Goal: Task Accomplishment & Management: Manage account settings

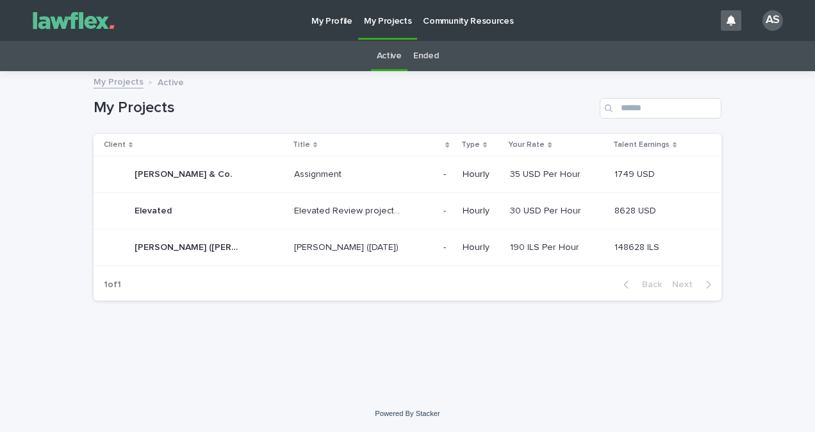
click at [343, 242] on p "[PERSON_NAME] ([DATE])" at bounding box center [347, 246] width 107 height 13
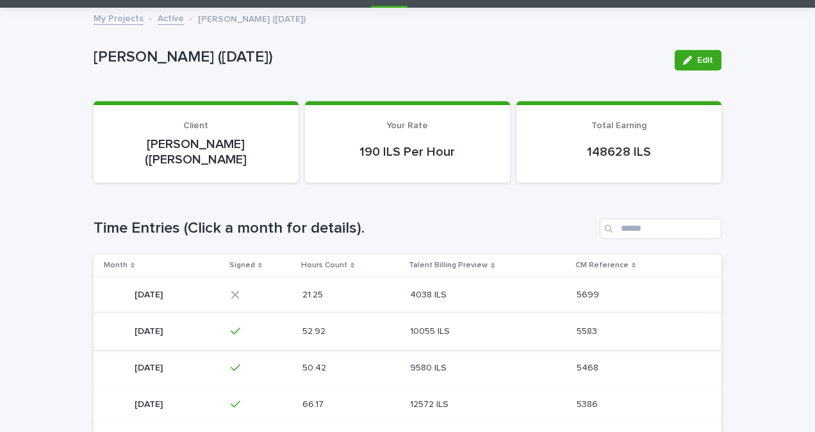
scroll to position [64, 0]
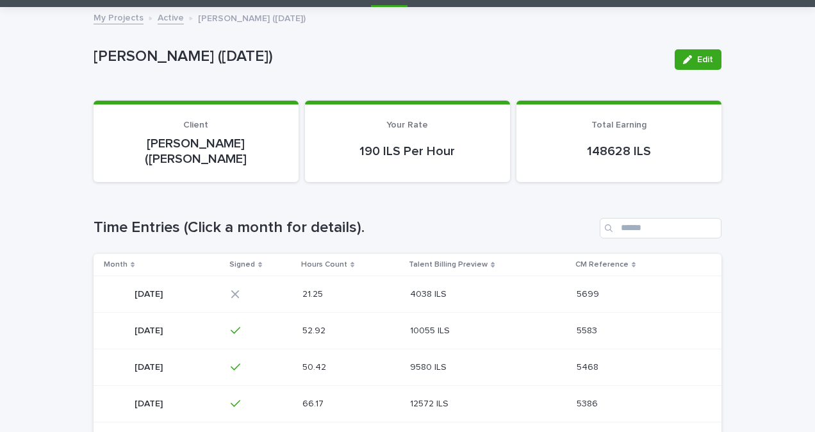
click at [406, 278] on td "21.25 21.25" at bounding box center [351, 294] width 108 height 37
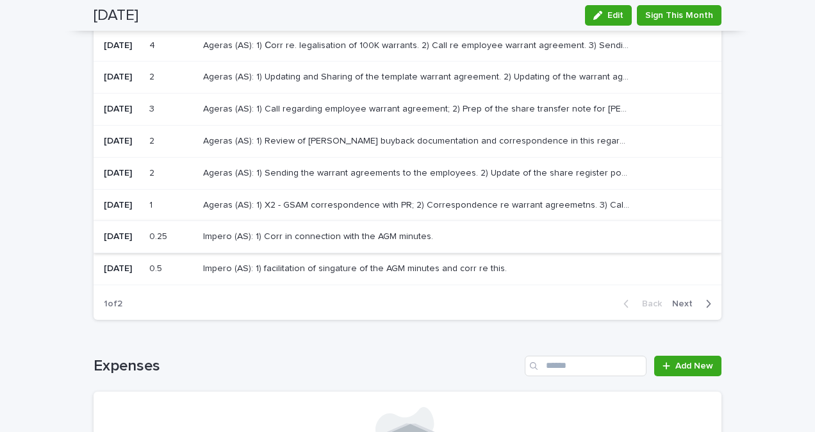
scroll to position [244, 0]
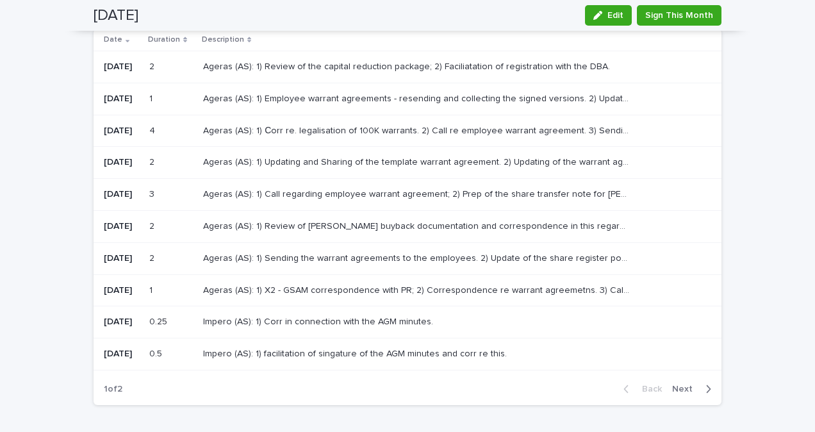
click at [344, 128] on p "Ageras (AS): 1) Сorr re. legalisation of 100K warrants. 2) Call re employee war…" at bounding box center [418, 129] width 430 height 13
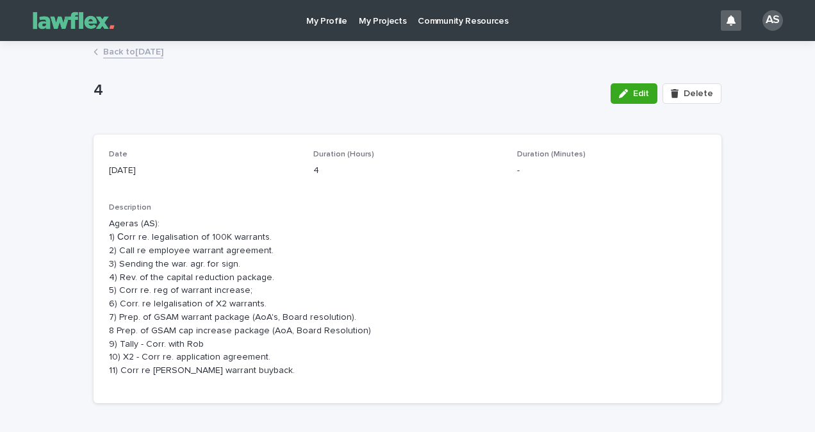
click at [154, 52] on link "Back to [DATE]" at bounding box center [133, 51] width 60 height 15
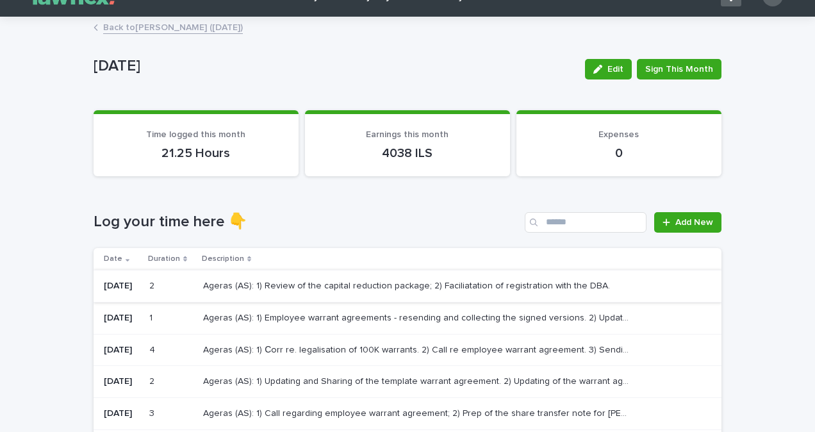
scroll to position [64, 0]
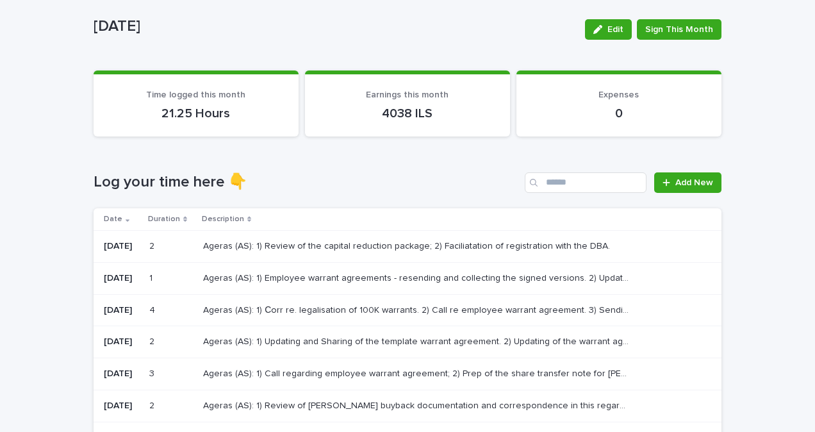
click at [363, 271] on p "Ageras (AS): 1) Employee warrant agreements - resending and collecting the sign…" at bounding box center [418, 277] width 430 height 13
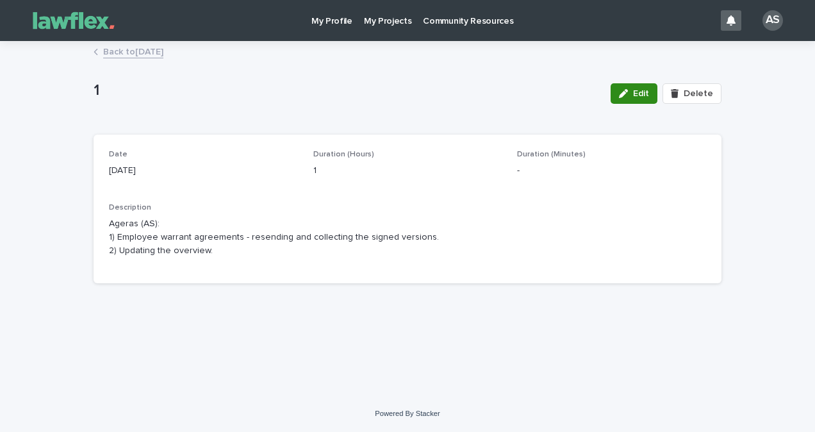
click at [644, 91] on span "Edit" at bounding box center [641, 93] width 16 height 9
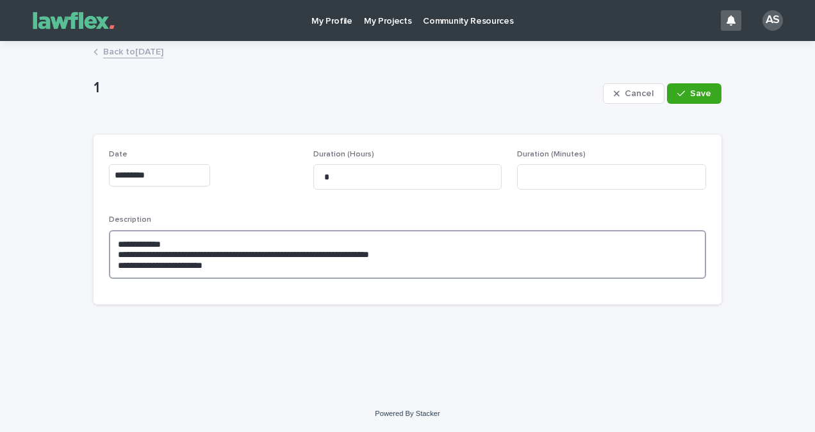
click at [337, 250] on textarea "**********" at bounding box center [407, 254] width 597 height 49
click at [323, 262] on textarea "**********" at bounding box center [407, 254] width 597 height 49
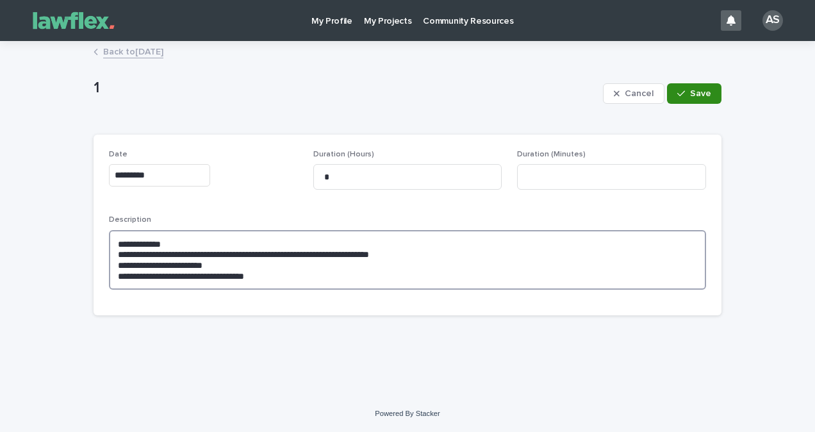
type textarea "**********"
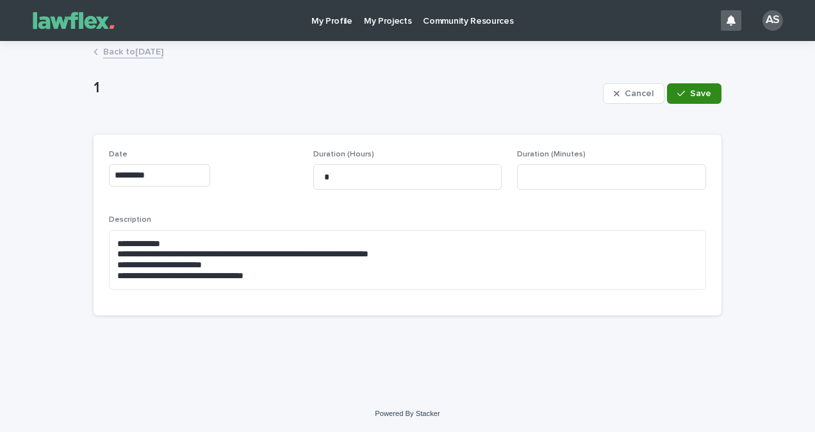
click at [704, 94] on span "Save" at bounding box center [700, 93] width 21 height 9
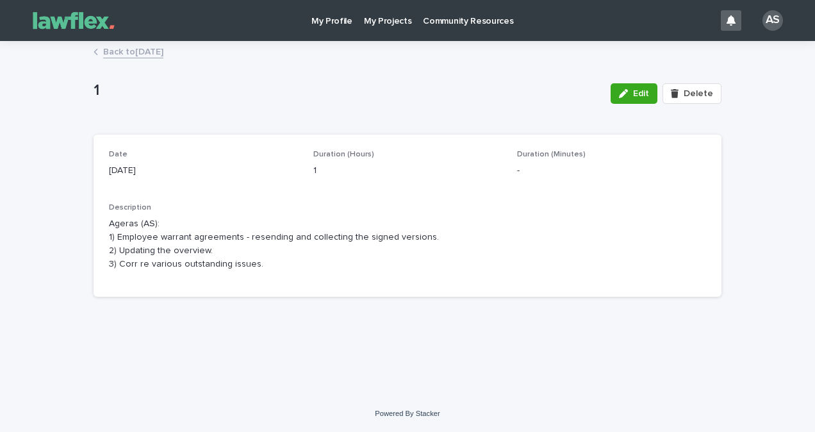
click at [371, 25] on p "My Projects" at bounding box center [388, 13] width 48 height 27
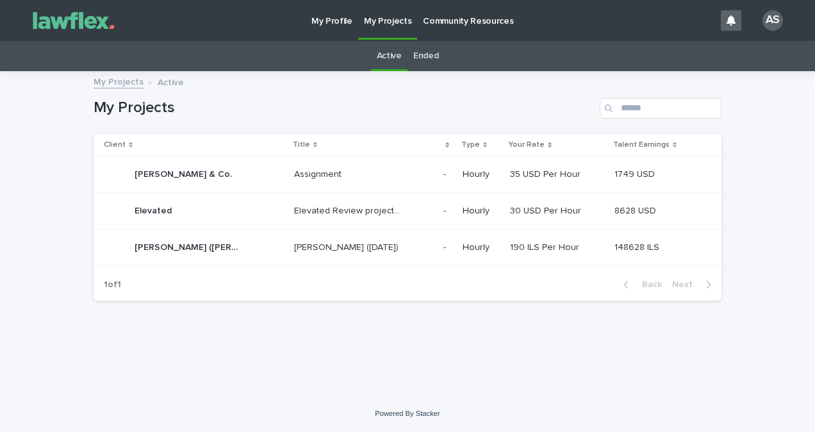
click at [446, 61] on div "Active Ended" at bounding box center [407, 56] width 815 height 30
click at [422, 118] on div "My Projects" at bounding box center [408, 108] width 628 height 21
